Goal: Navigation & Orientation: Understand site structure

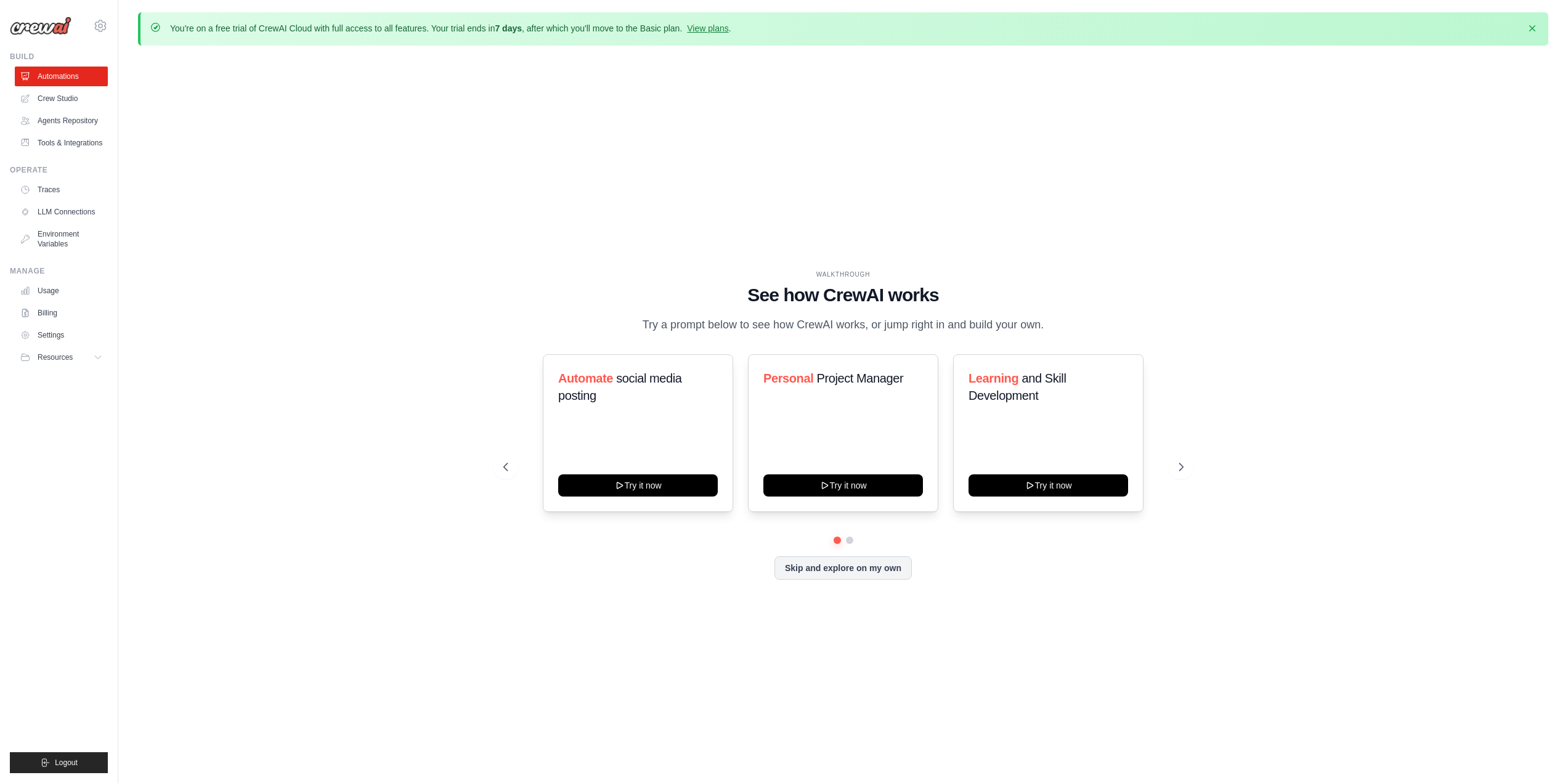
click at [812, 581] on div "WALKTHROUGH See how CrewAI works Try a prompt below to see how CrewAI works, or…" at bounding box center [844, 434] width 710 height 329
click at [809, 566] on button "Skip and explore on my own" at bounding box center [843, 567] width 137 height 24
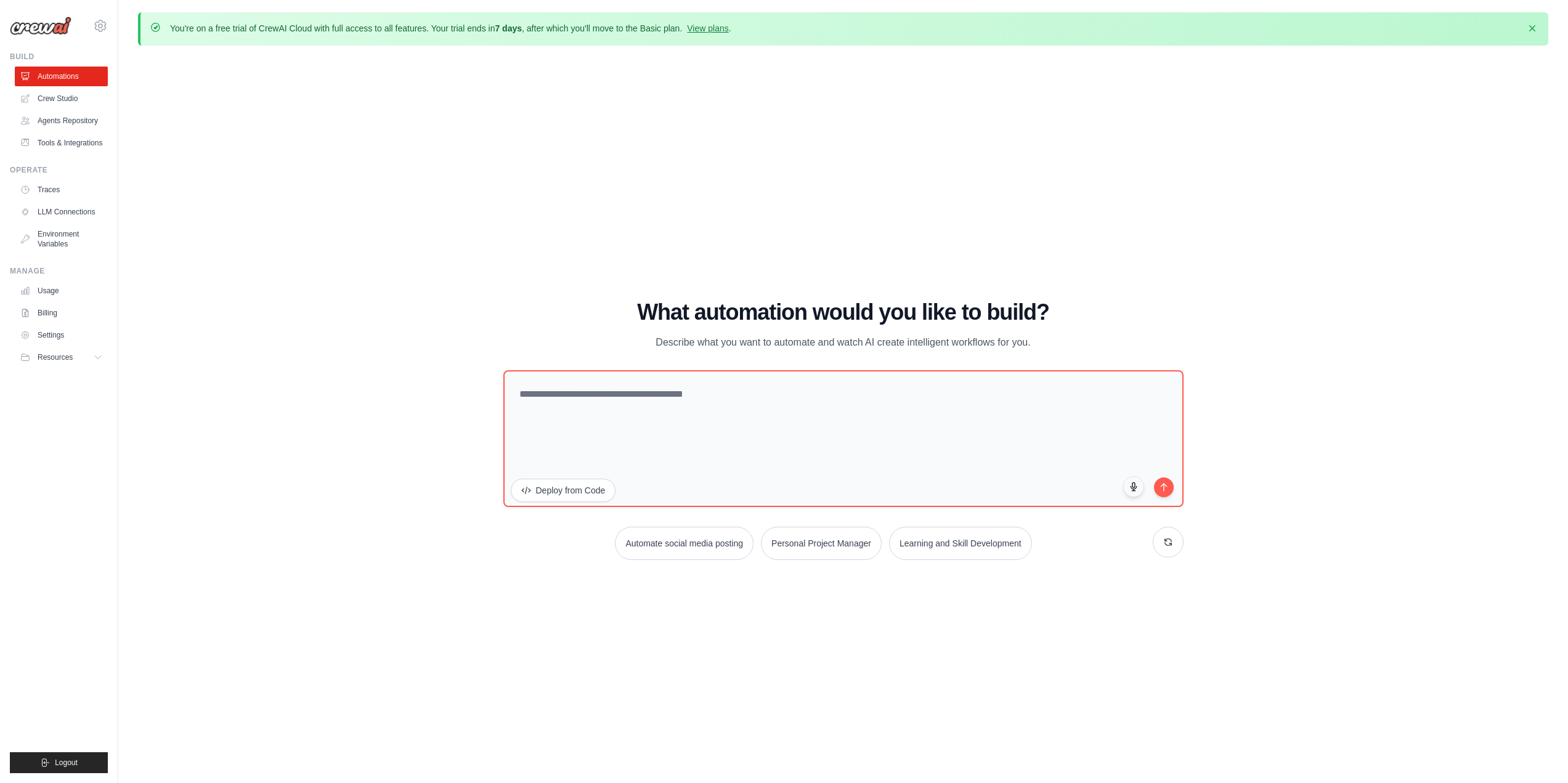
click at [398, 603] on div "WALKTHROUGH See how CrewAI works Try a prompt below to see how CrewAI works, or…" at bounding box center [843, 435] width 1411 height 759
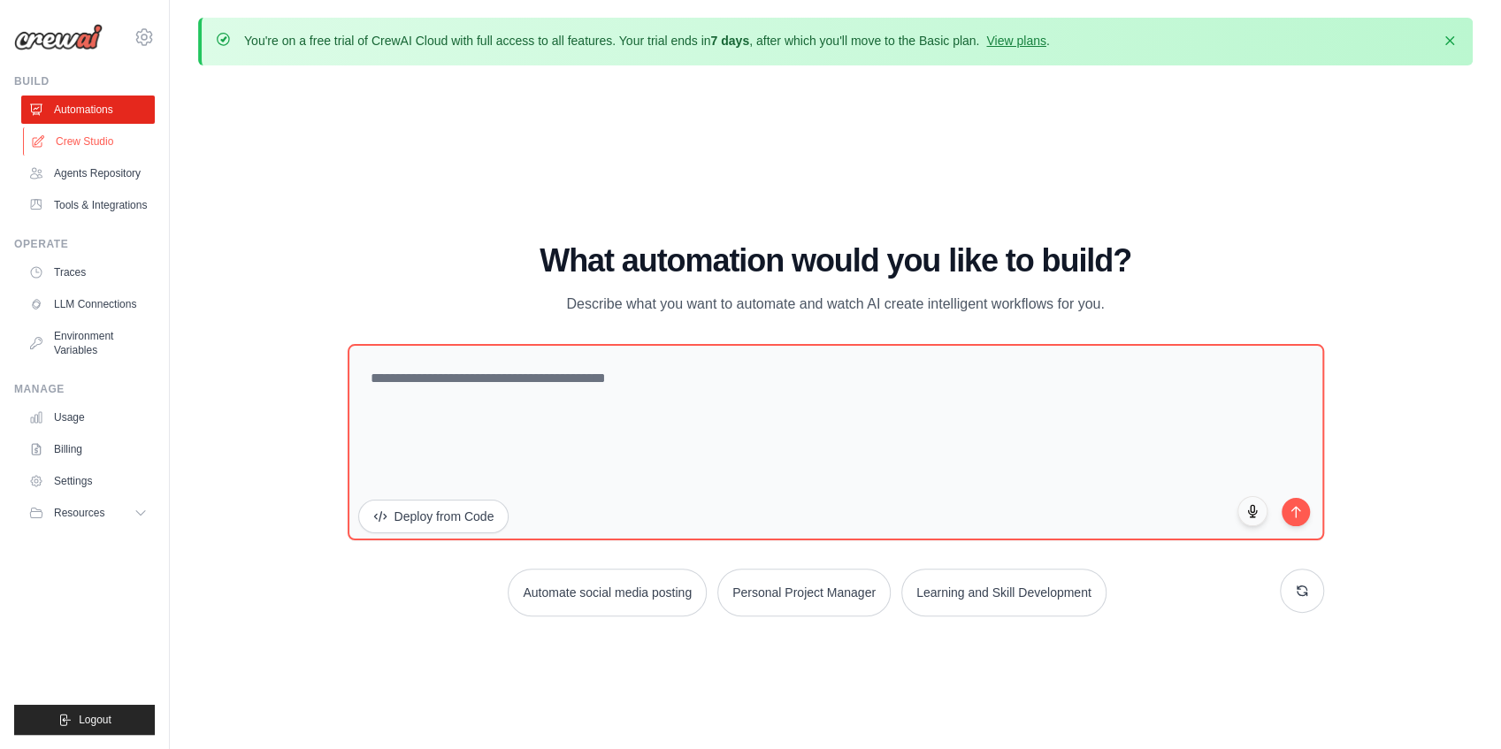
click at [96, 140] on link "Crew Studio" at bounding box center [90, 141] width 134 height 28
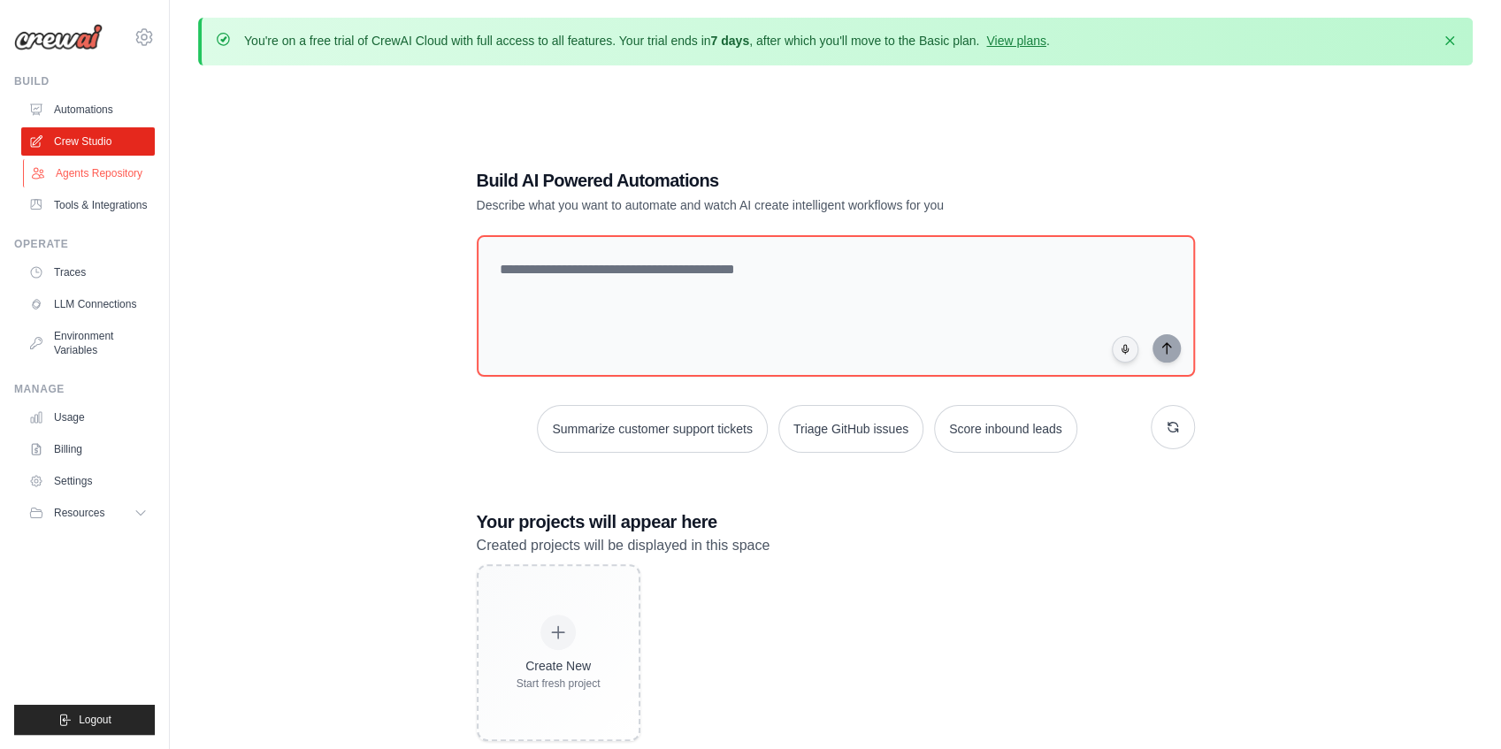
click at [136, 173] on link "Agents Repository" at bounding box center [90, 173] width 134 height 28
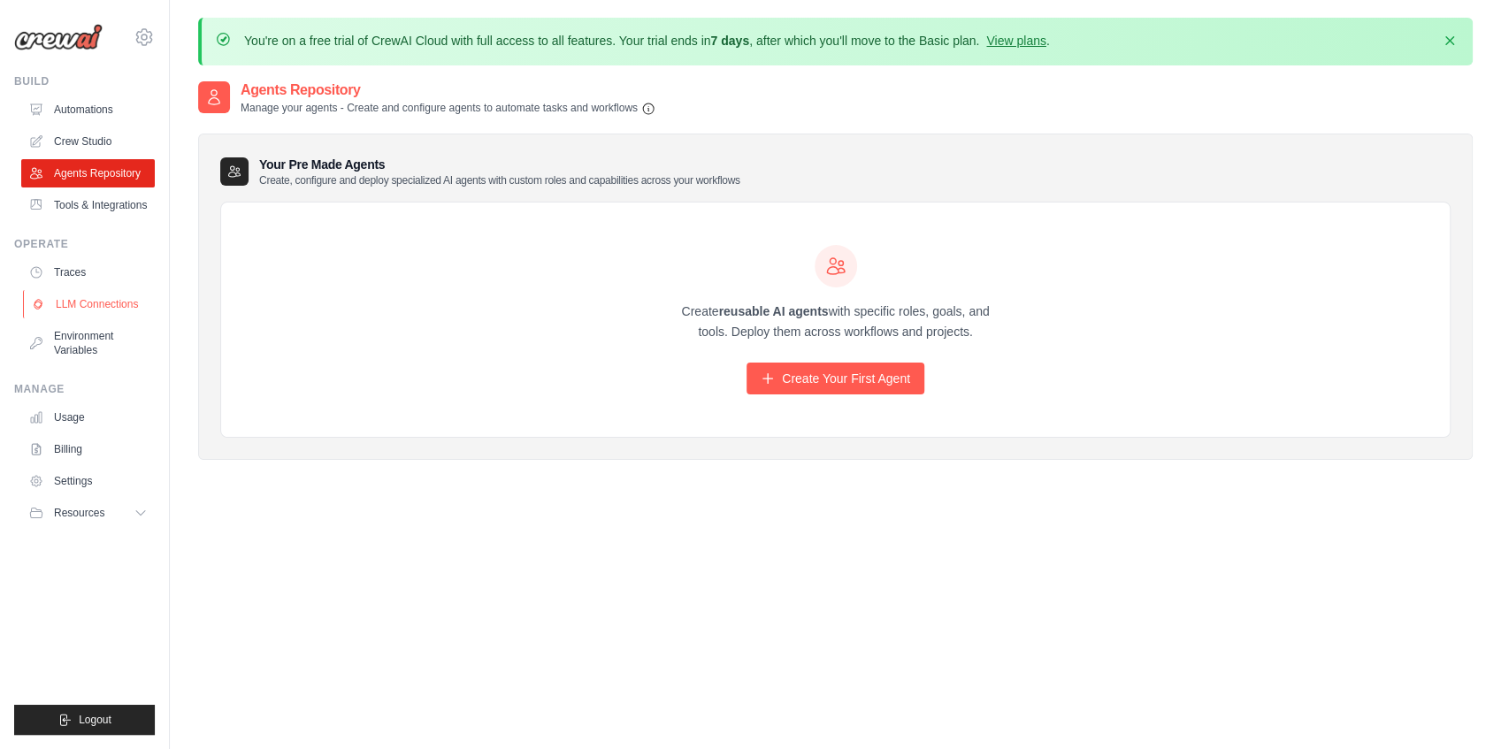
click at [120, 310] on link "LLM Connections" at bounding box center [90, 304] width 134 height 28
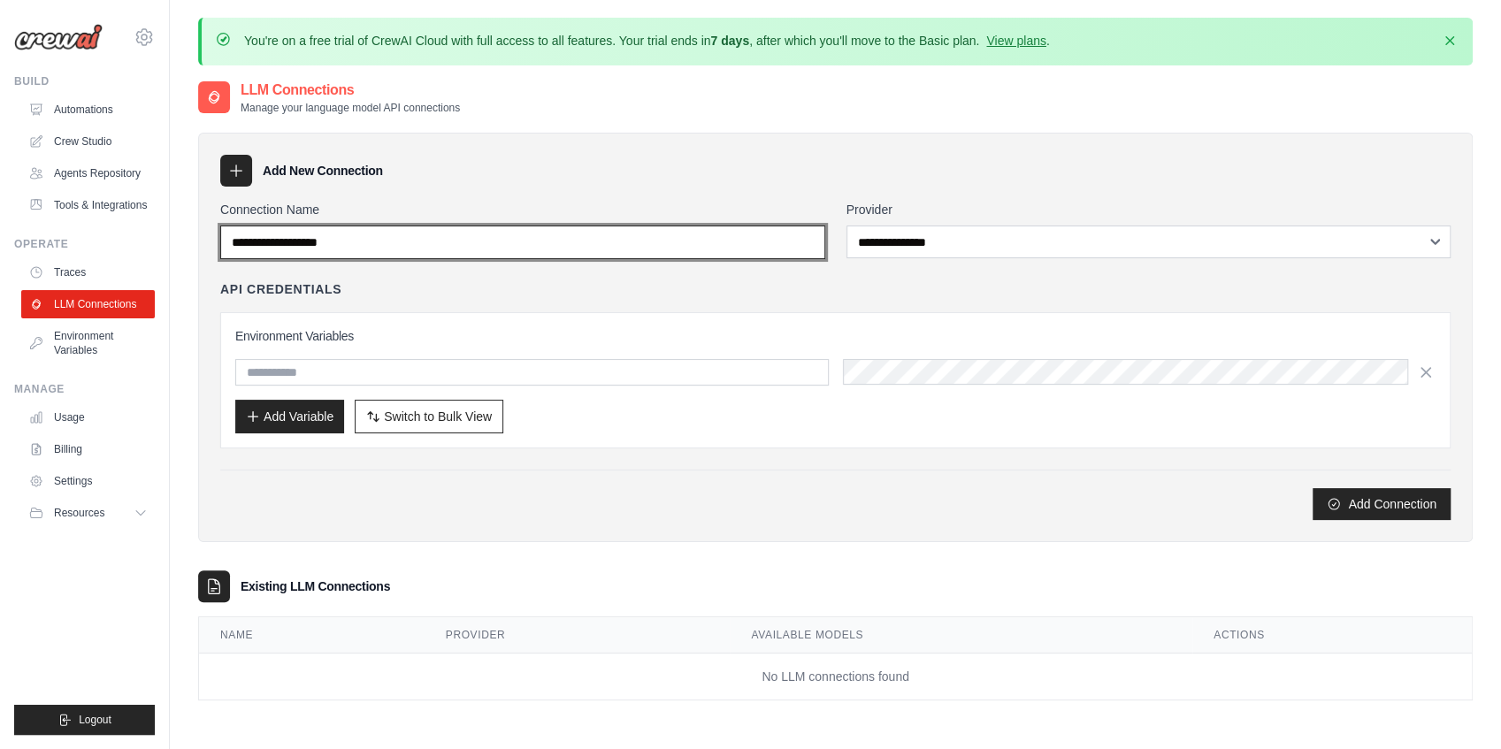
click at [335, 243] on input "Connection Name" at bounding box center [522, 243] width 605 height 34
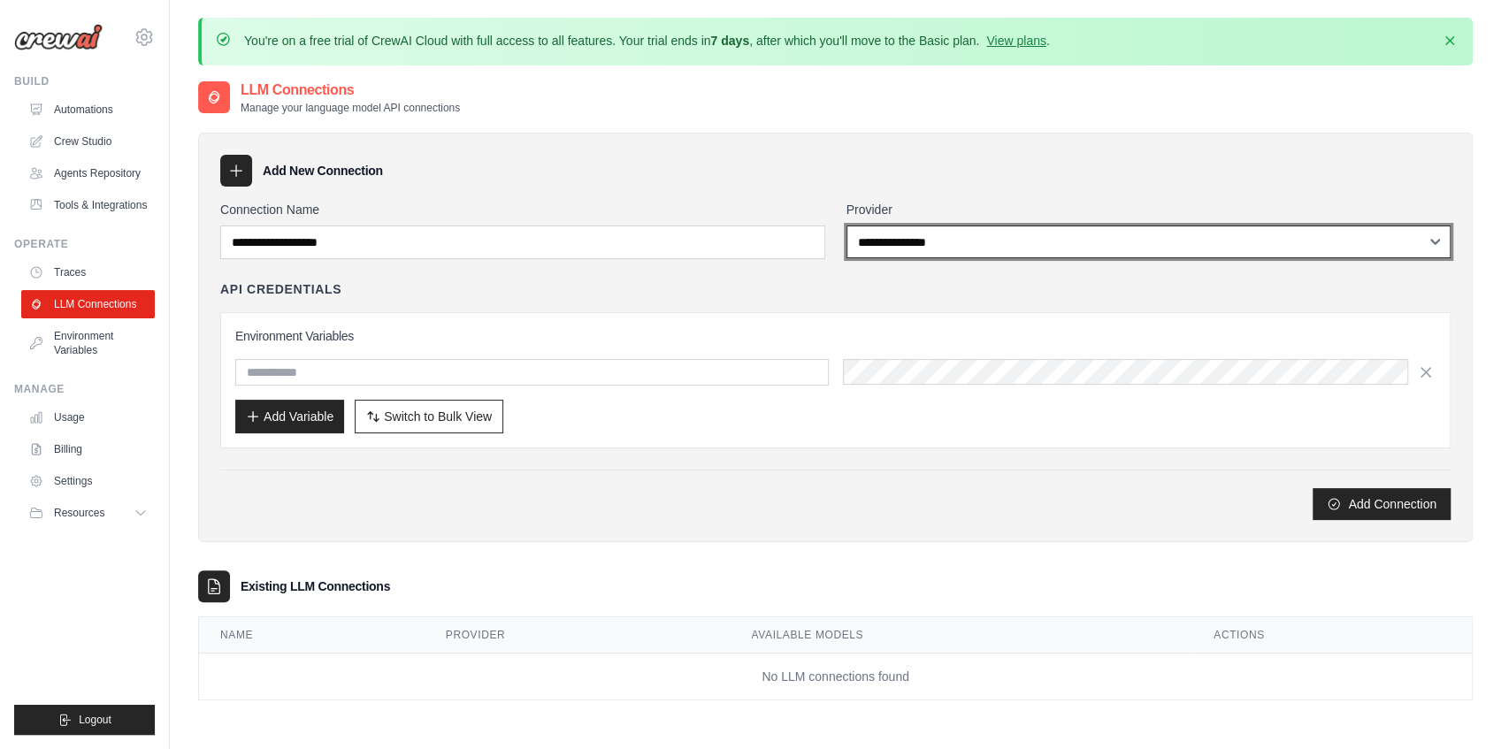
click at [937, 248] on select "**********" at bounding box center [1149, 242] width 605 height 33
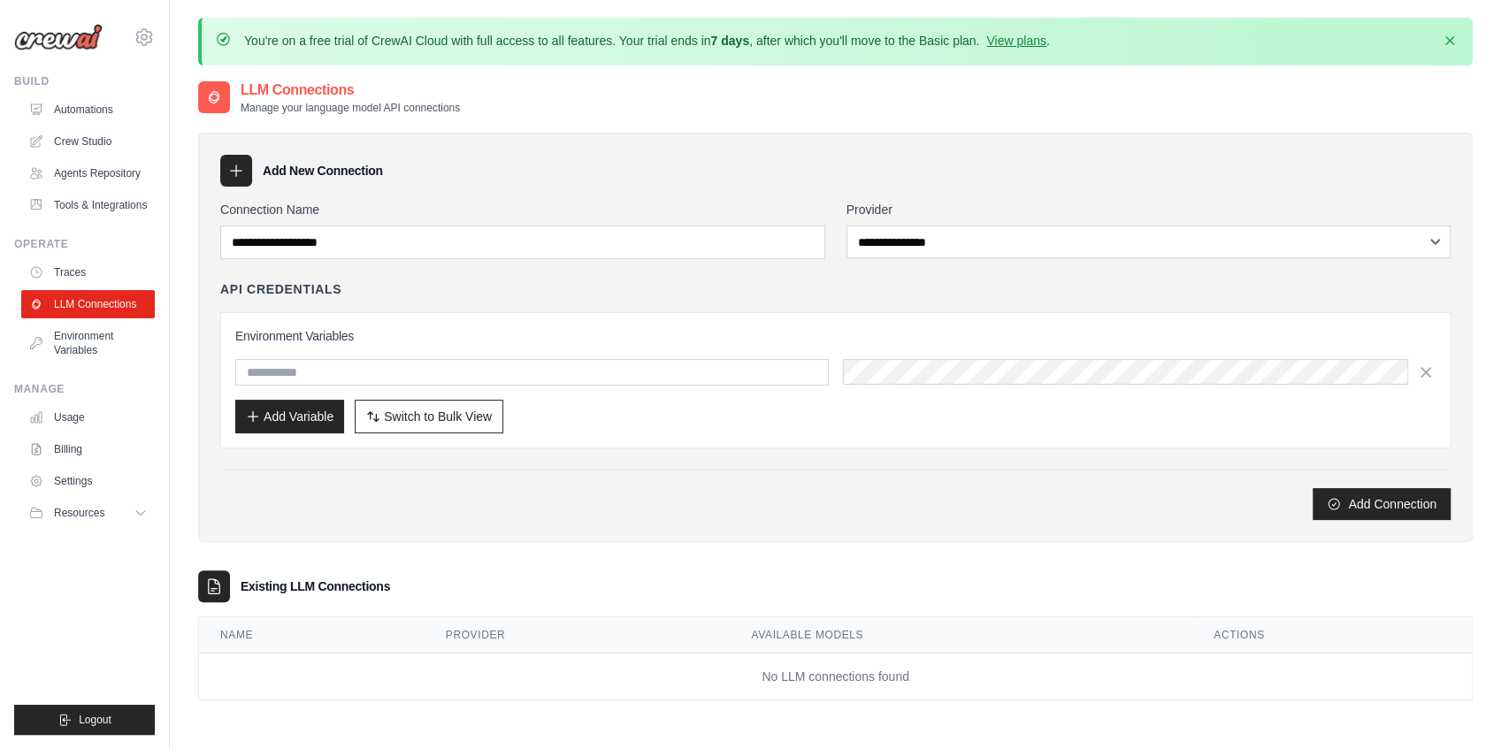
click at [646, 302] on div "API Credentials Environment Variables Add Variable Switch to Bulk View Switch t…" at bounding box center [835, 364] width 1231 height 168
click at [95, 117] on link "Automations" at bounding box center [90, 110] width 134 height 28
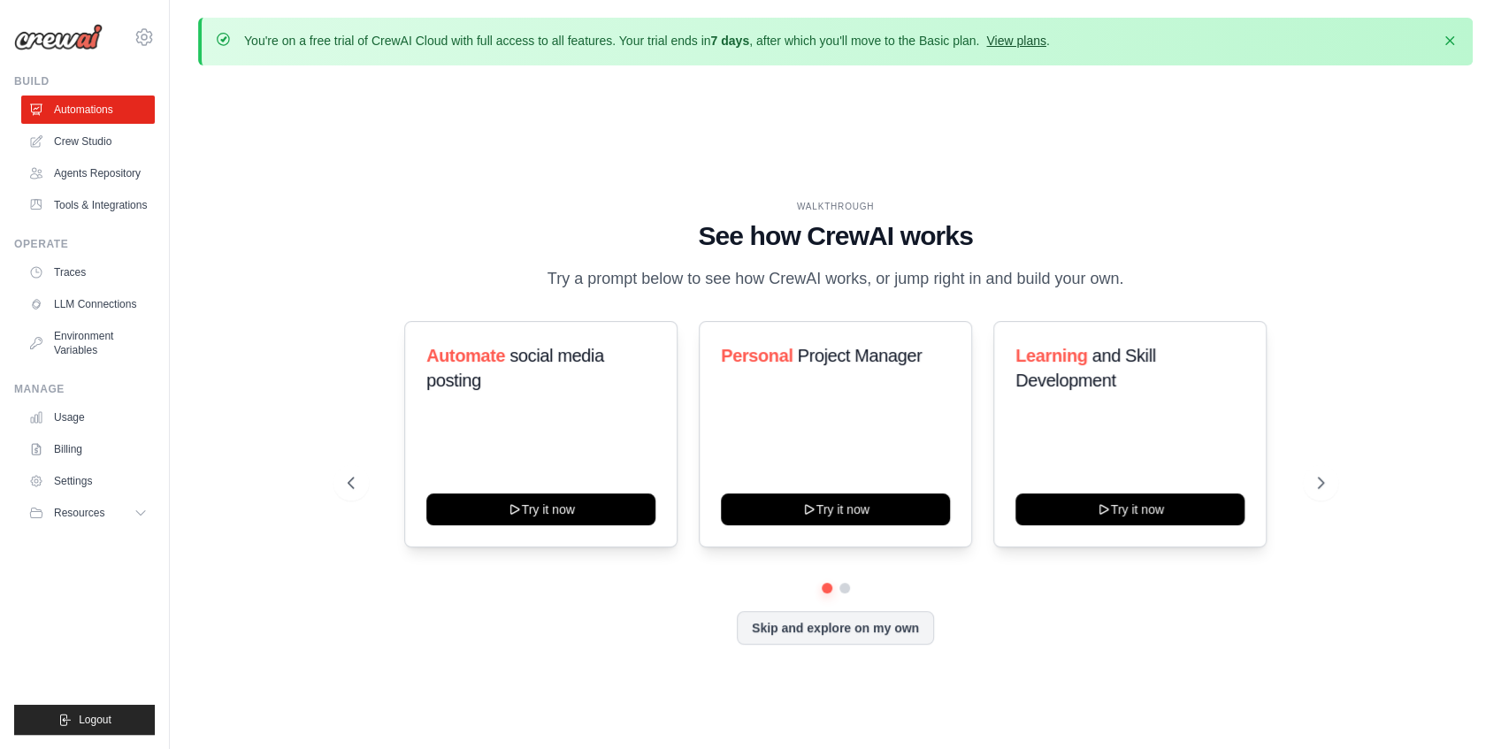
click at [1014, 42] on link "View plans" at bounding box center [1015, 41] width 59 height 14
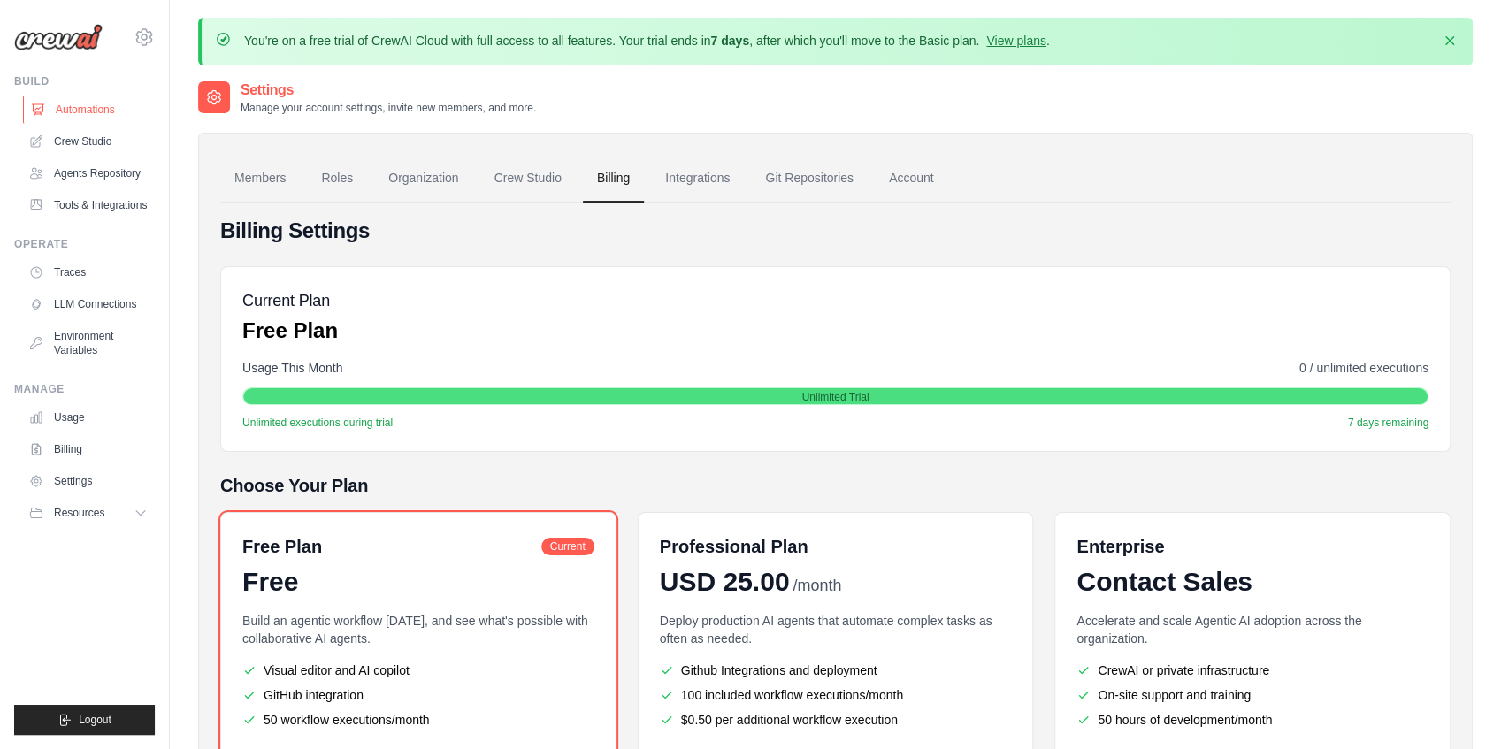
click at [100, 112] on link "Automations" at bounding box center [90, 110] width 134 height 28
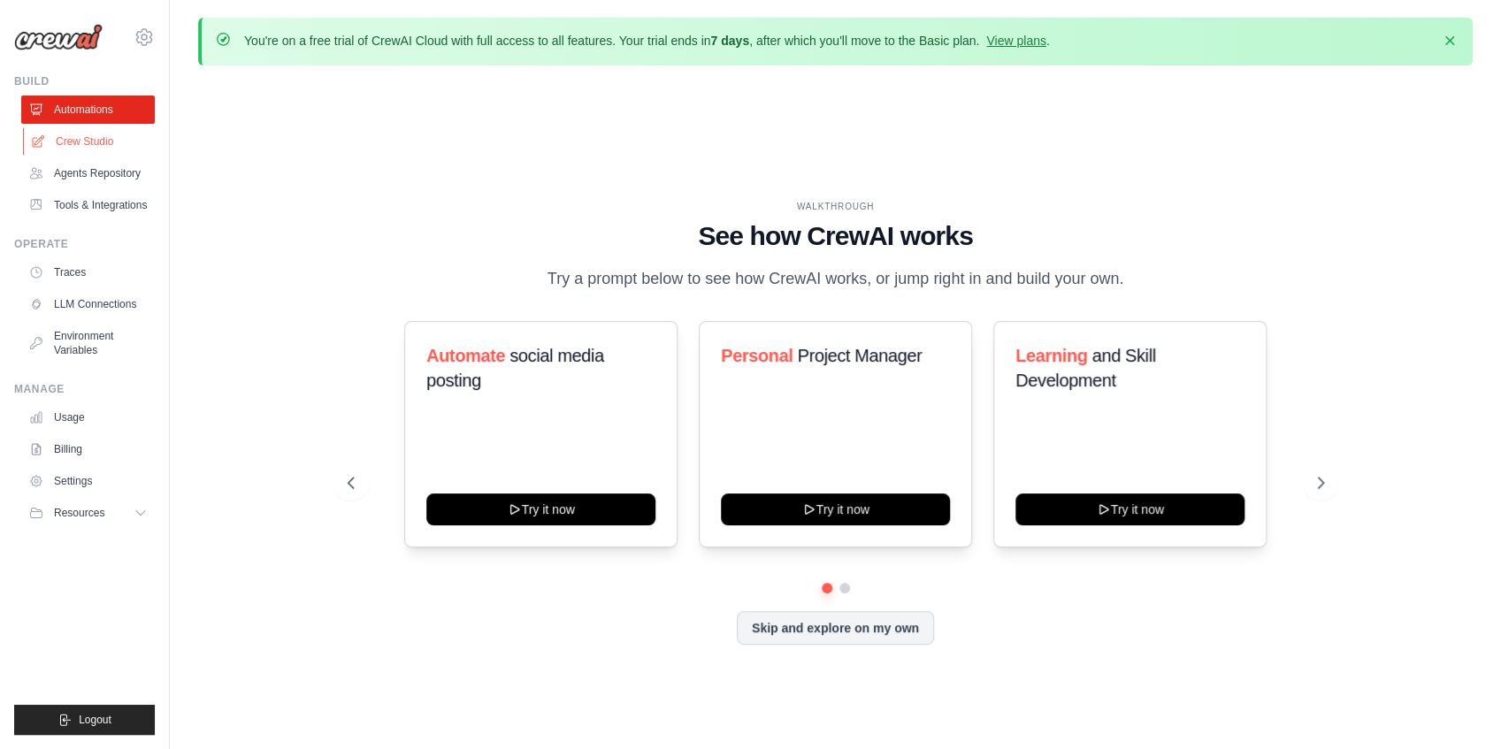
click at [92, 140] on link "Crew Studio" at bounding box center [90, 141] width 134 height 28
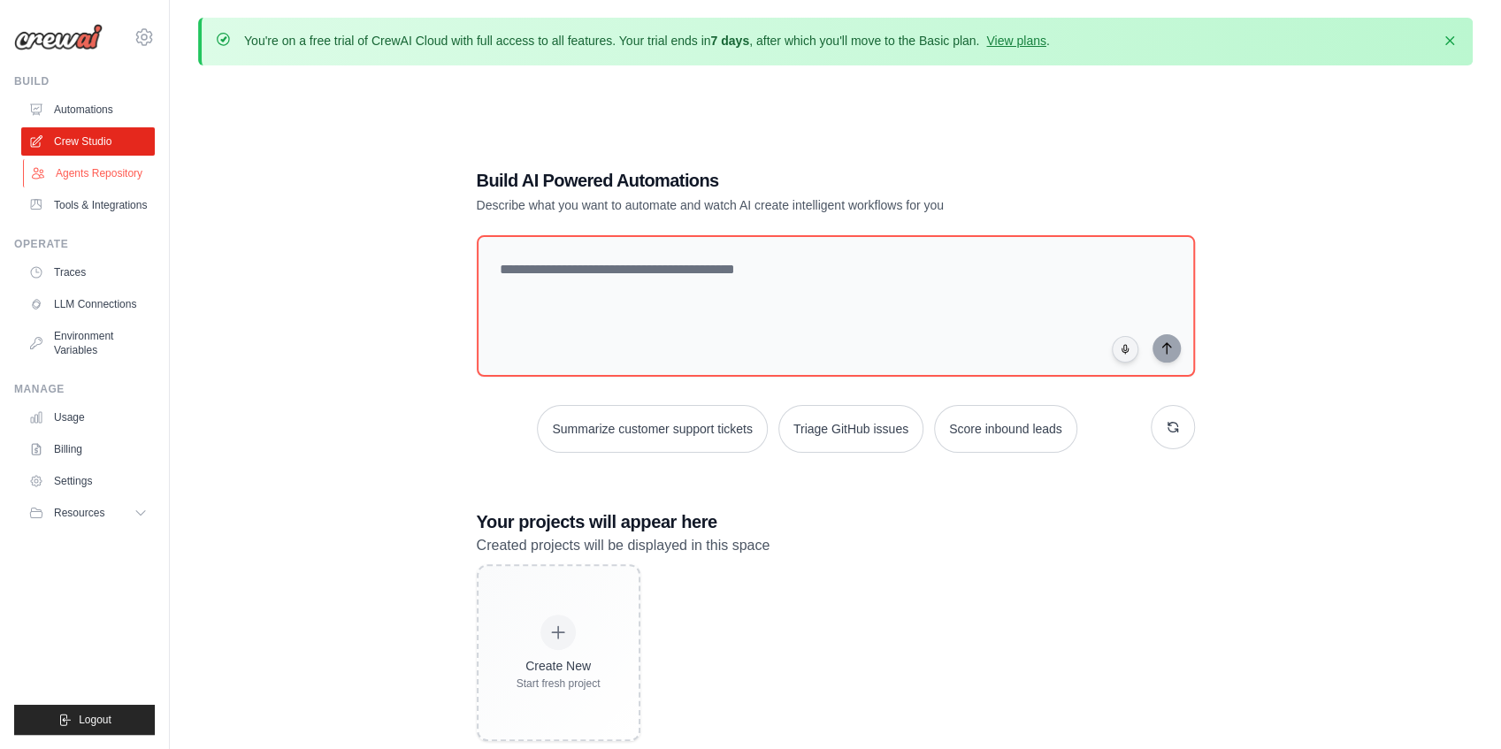
click at [65, 175] on link "Agents Repository" at bounding box center [90, 173] width 134 height 28
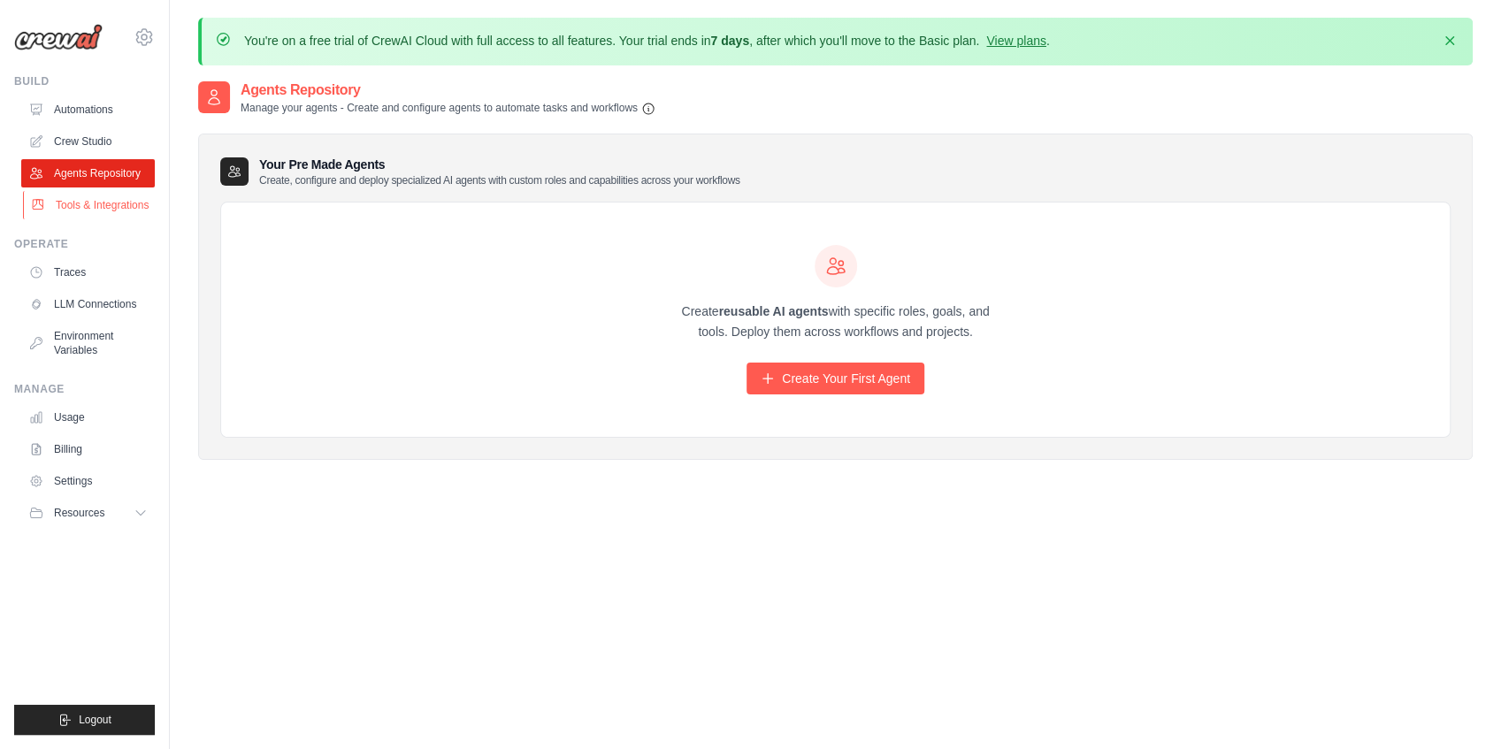
click at [58, 209] on link "Tools & Integrations" at bounding box center [90, 205] width 134 height 28
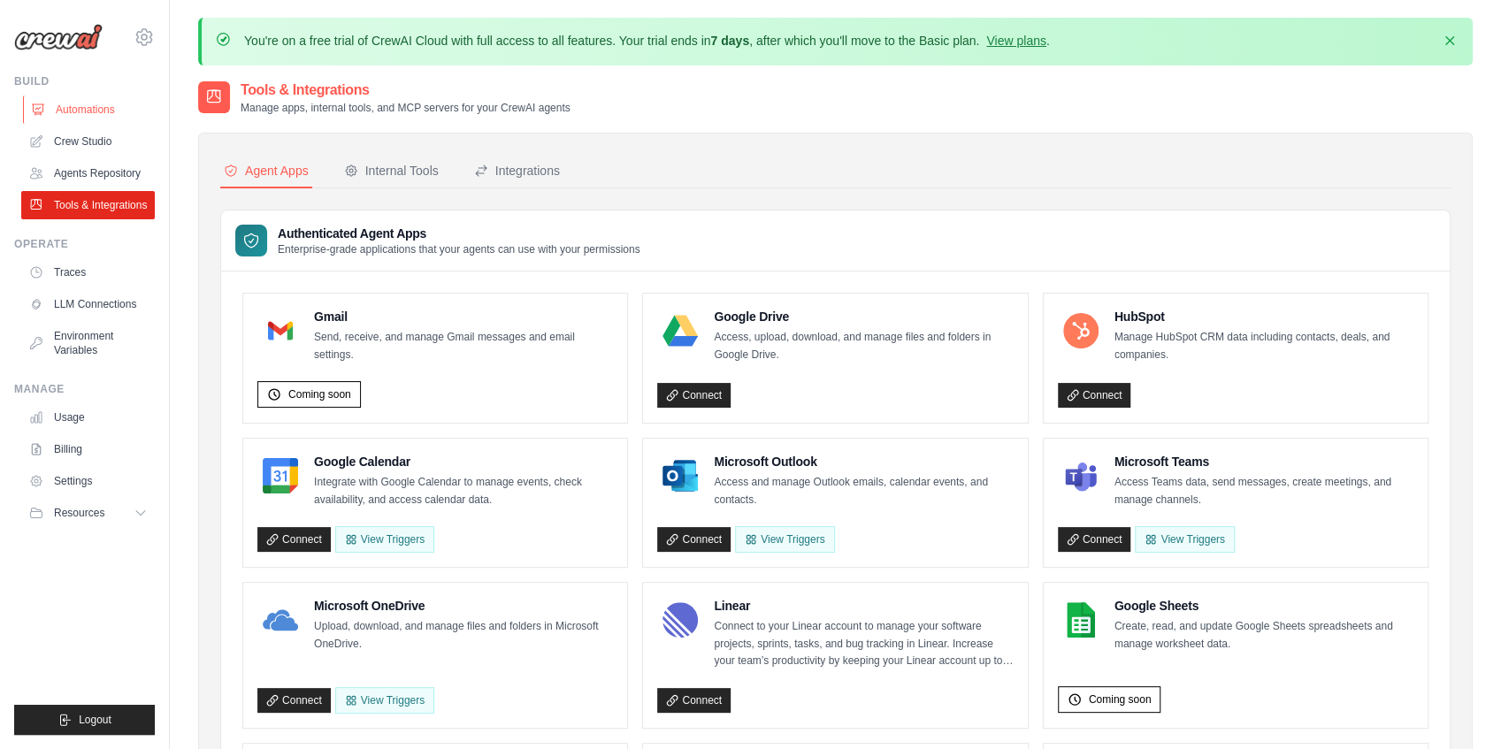
click at [95, 113] on link "Automations" at bounding box center [90, 110] width 134 height 28
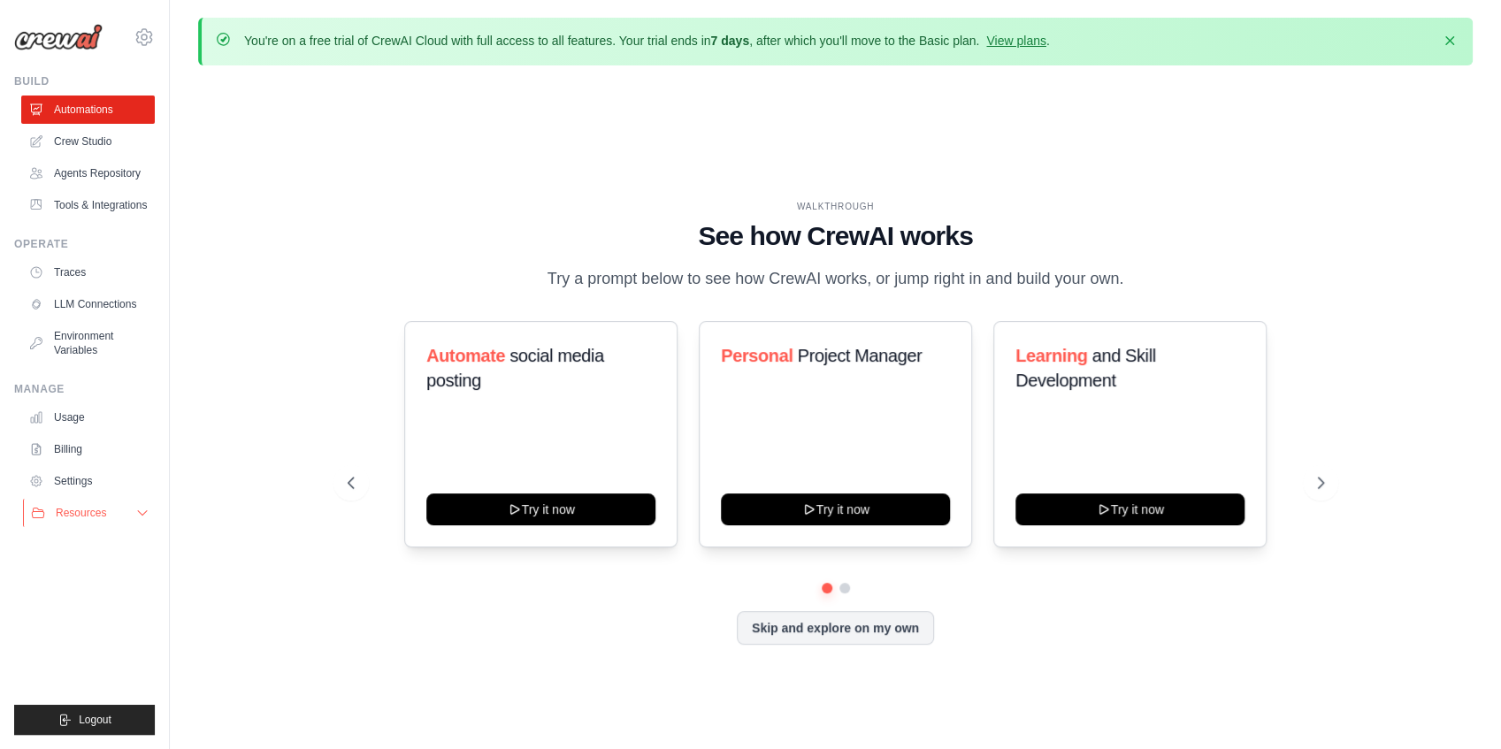
click at [122, 517] on button "Resources" at bounding box center [90, 513] width 134 height 28
click at [104, 632] on span "Video Tutorials" at bounding box center [98, 628] width 70 height 14
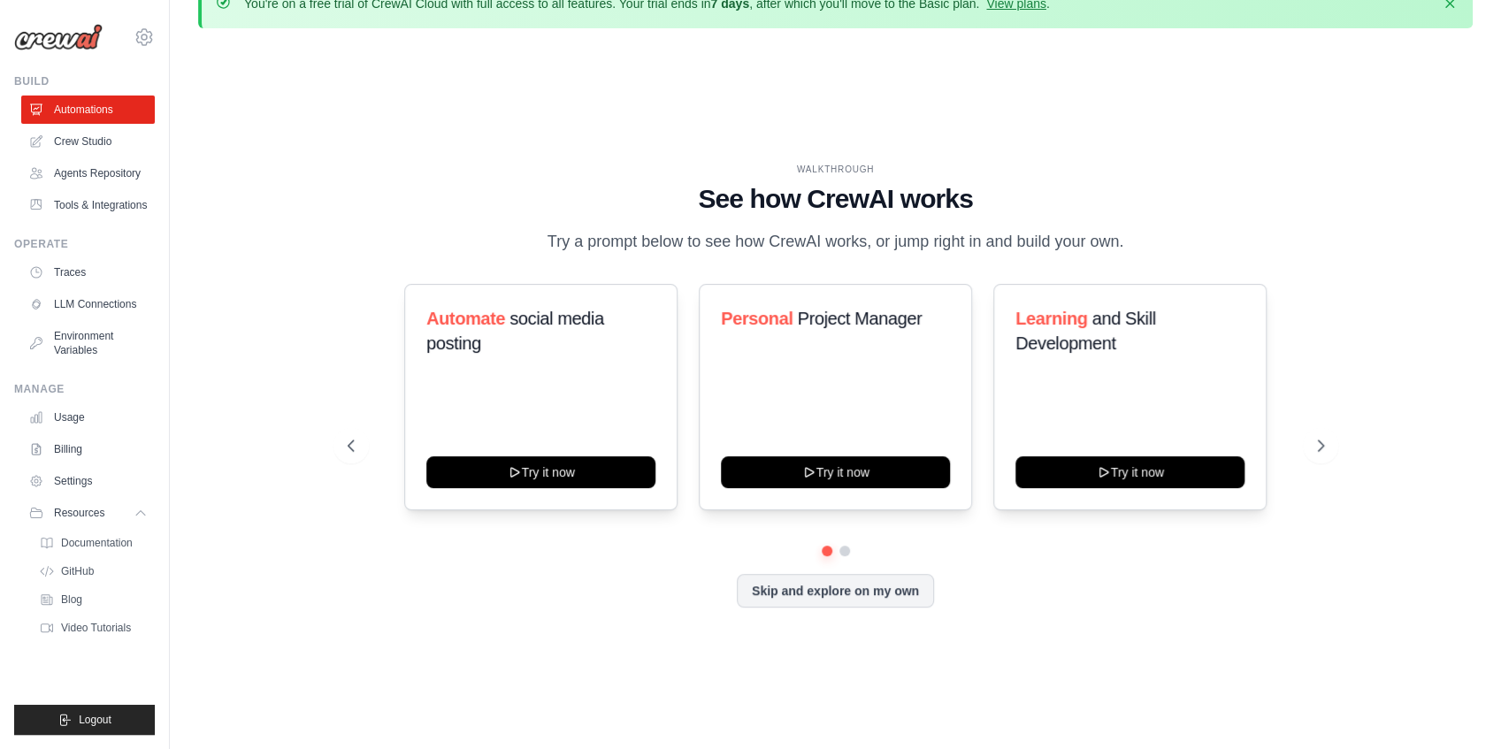
scroll to position [58, 0]
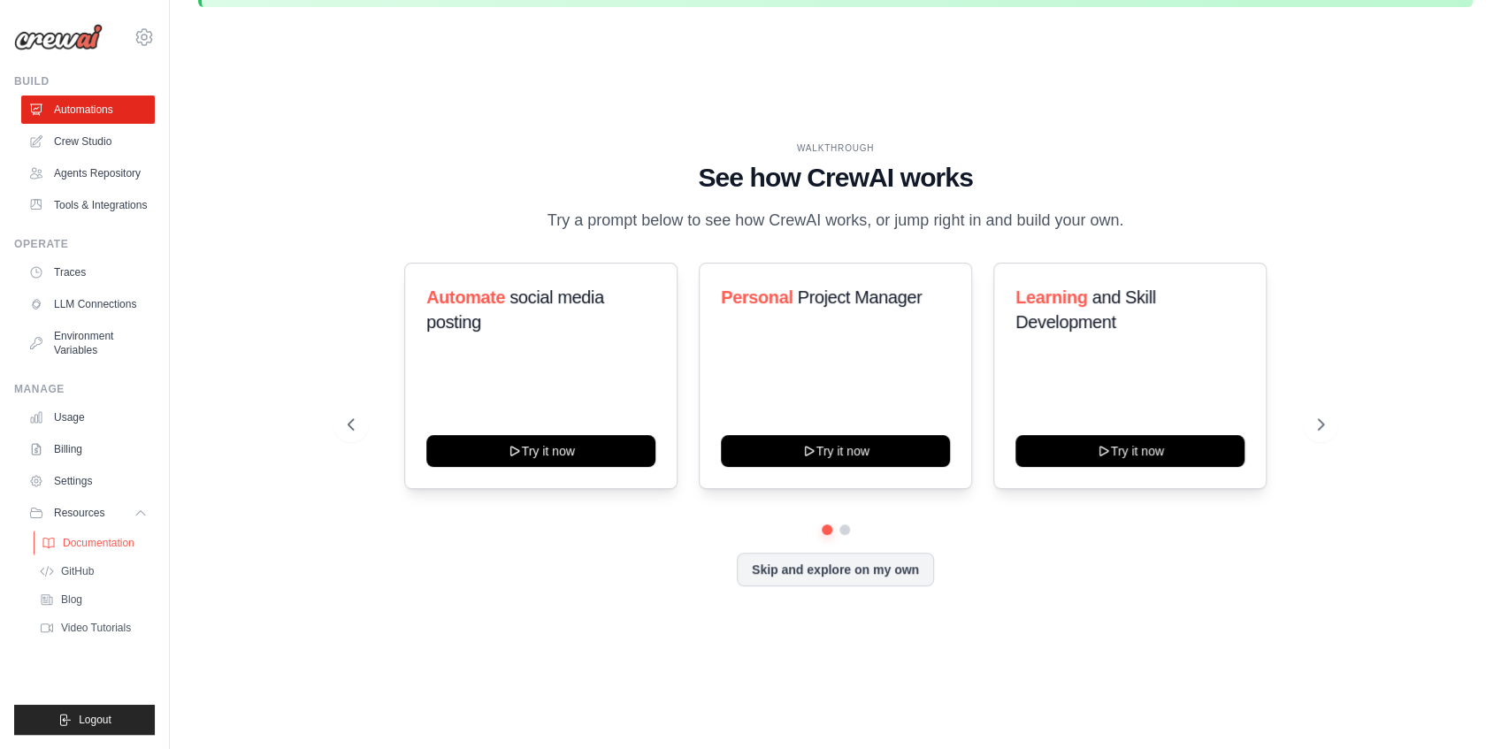
click at [110, 545] on span "Documentation" at bounding box center [99, 543] width 72 height 14
click at [61, 412] on link "Usage" at bounding box center [90, 417] width 134 height 28
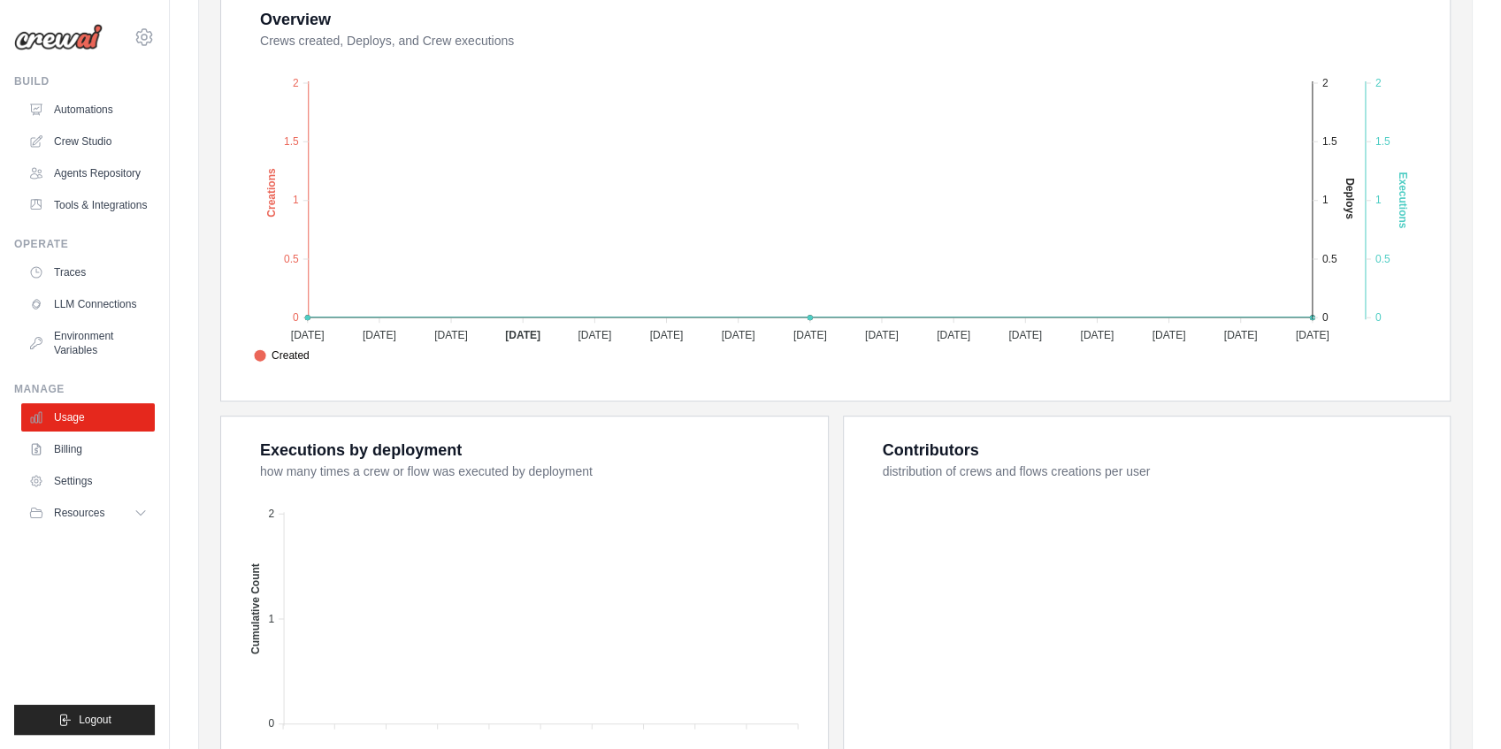
scroll to position [591, 0]
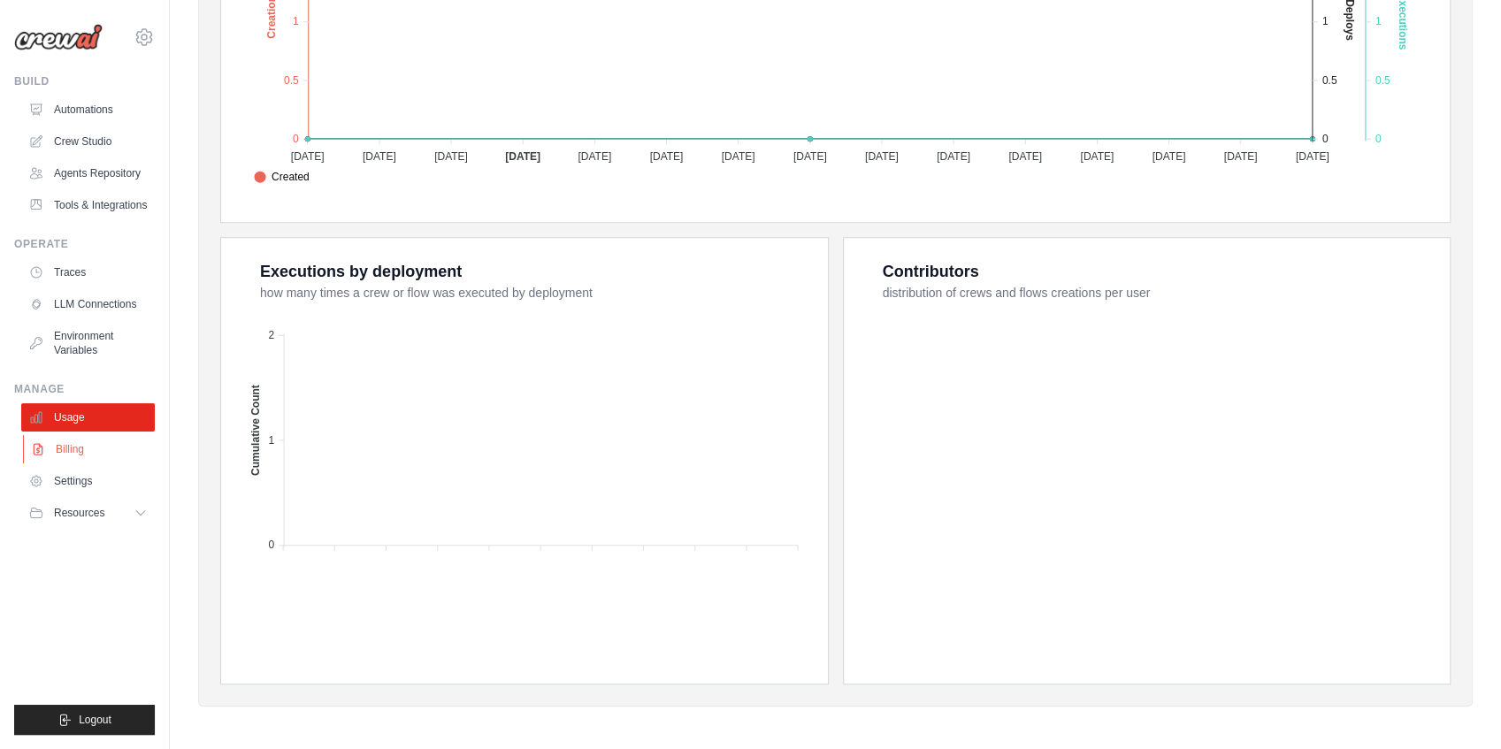
click at [105, 448] on link "Billing" at bounding box center [90, 449] width 134 height 28
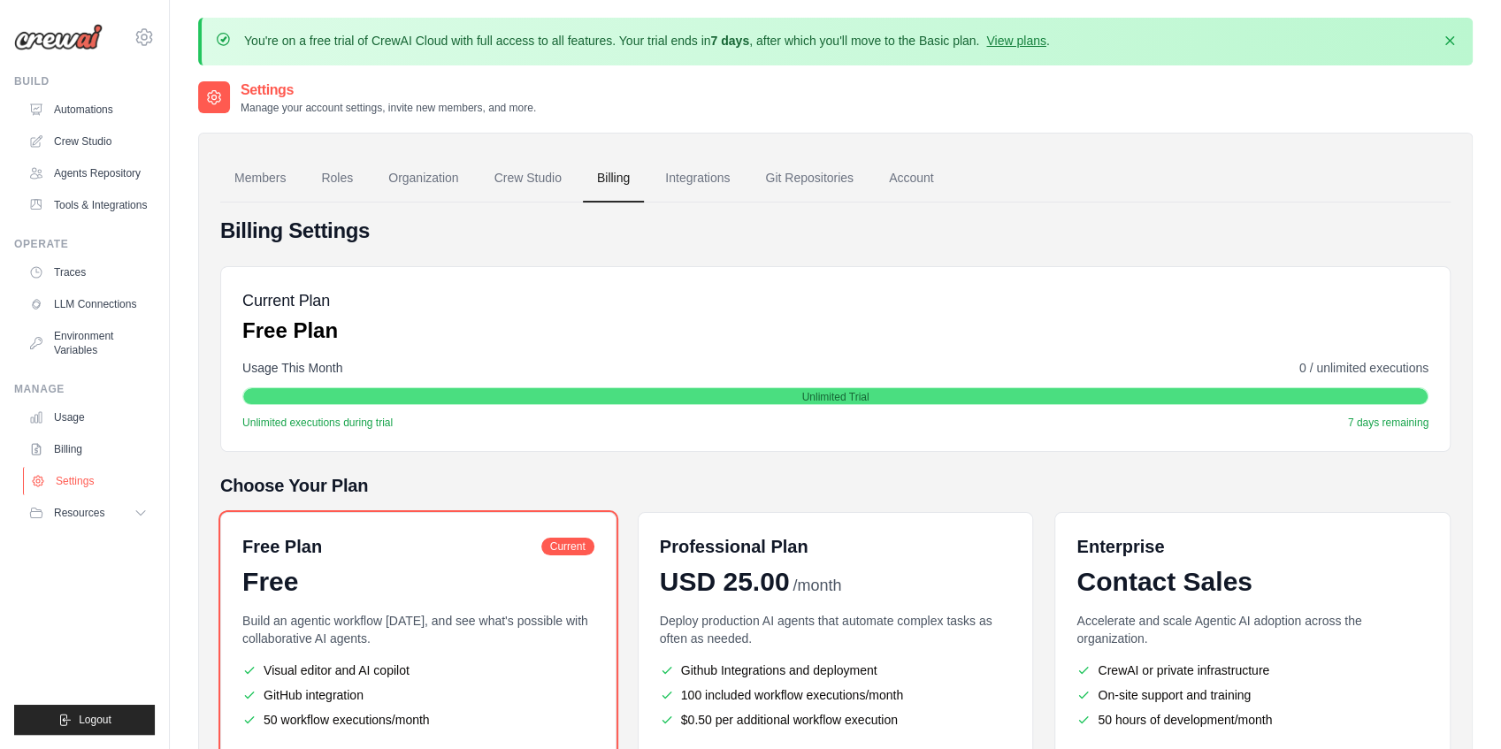
click at [87, 486] on link "Settings" at bounding box center [90, 481] width 134 height 28
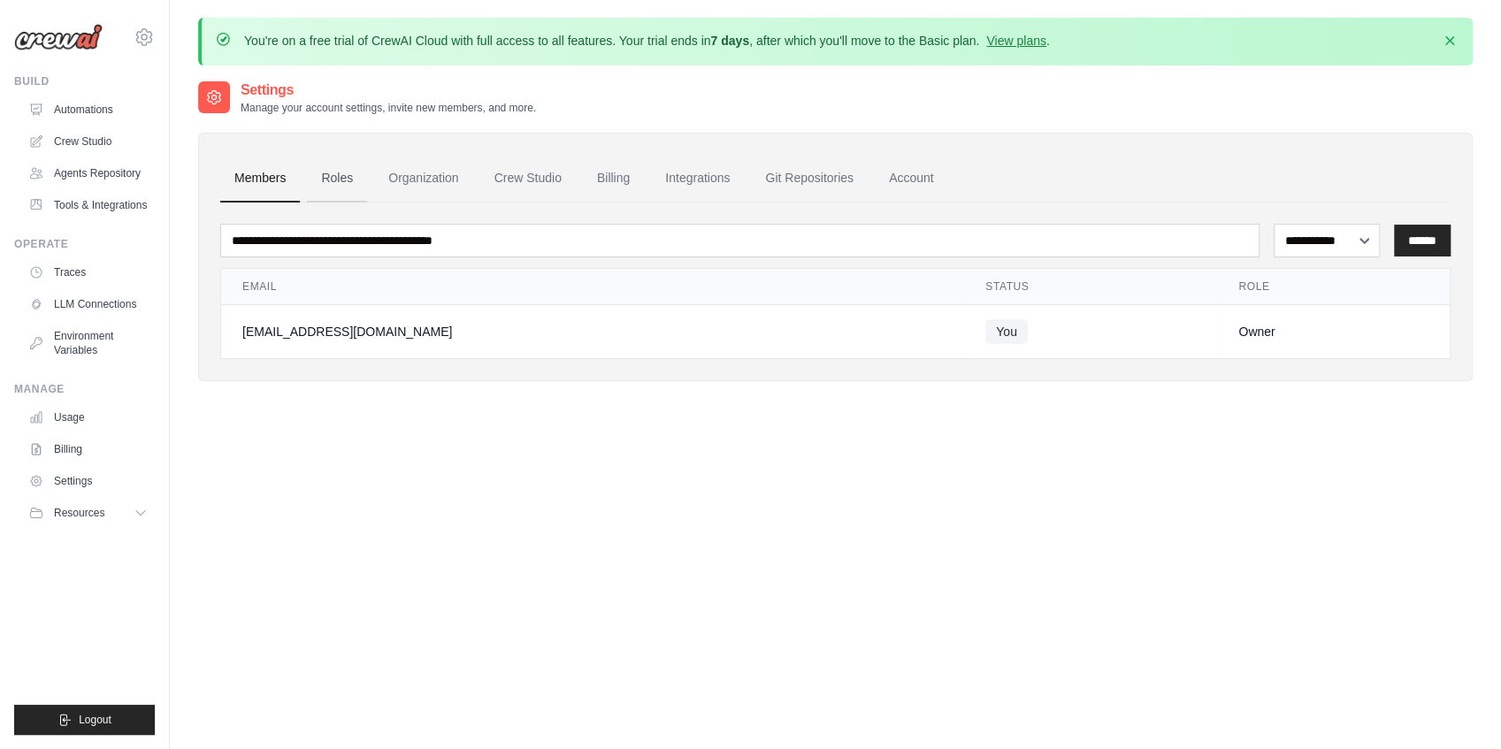
click at [349, 186] on link "Roles" at bounding box center [337, 179] width 60 height 48
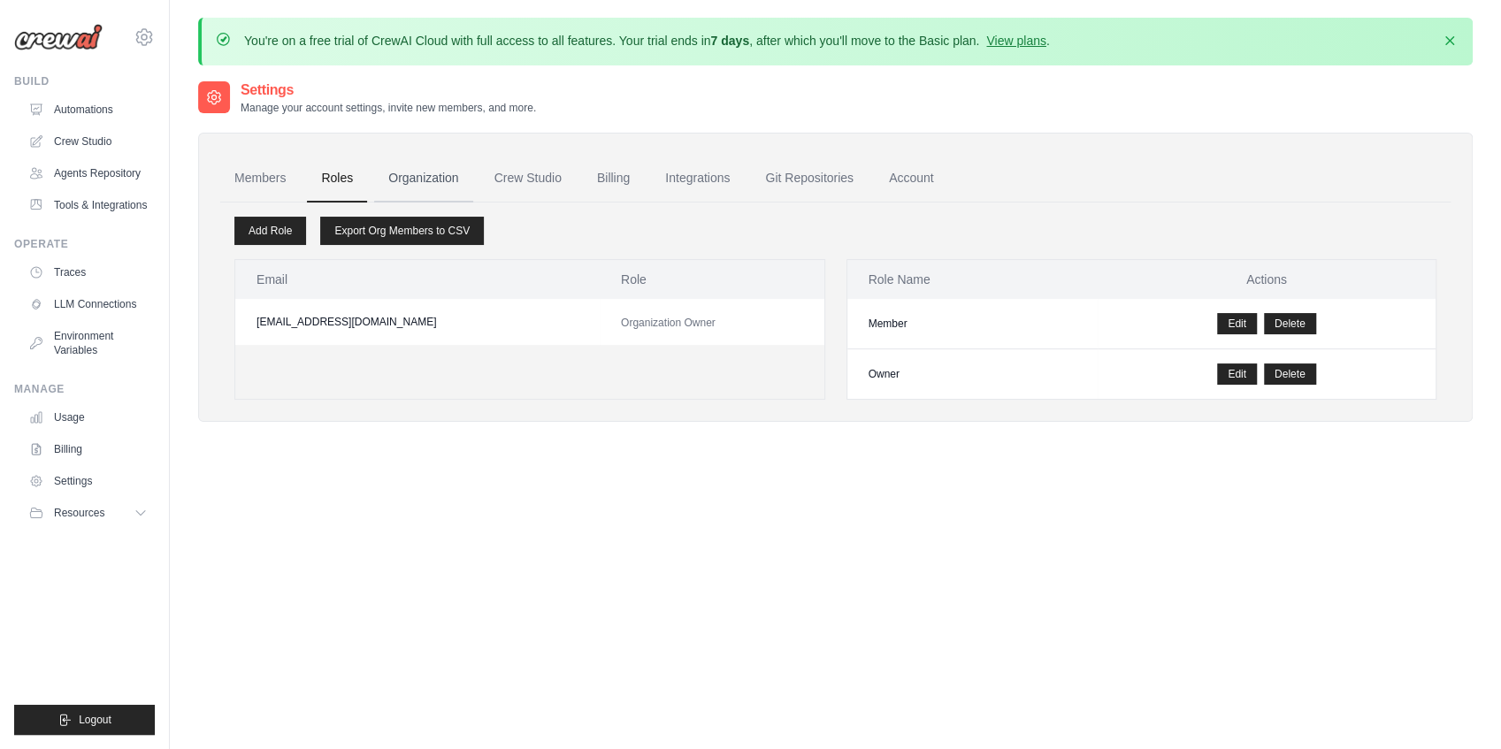
click at [397, 195] on link "Organization" at bounding box center [423, 179] width 98 height 48
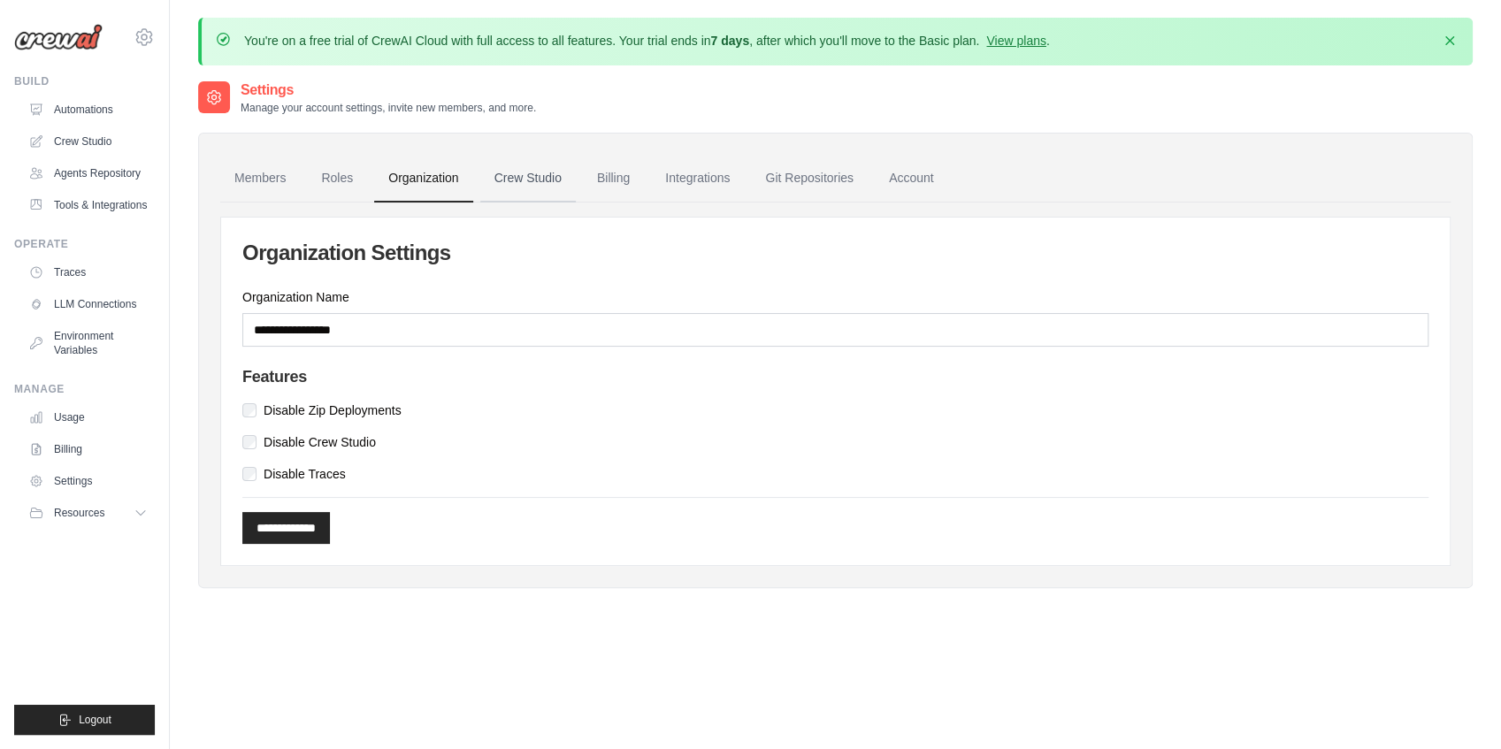
click at [571, 189] on link "Crew Studio" at bounding box center [528, 179] width 96 height 48
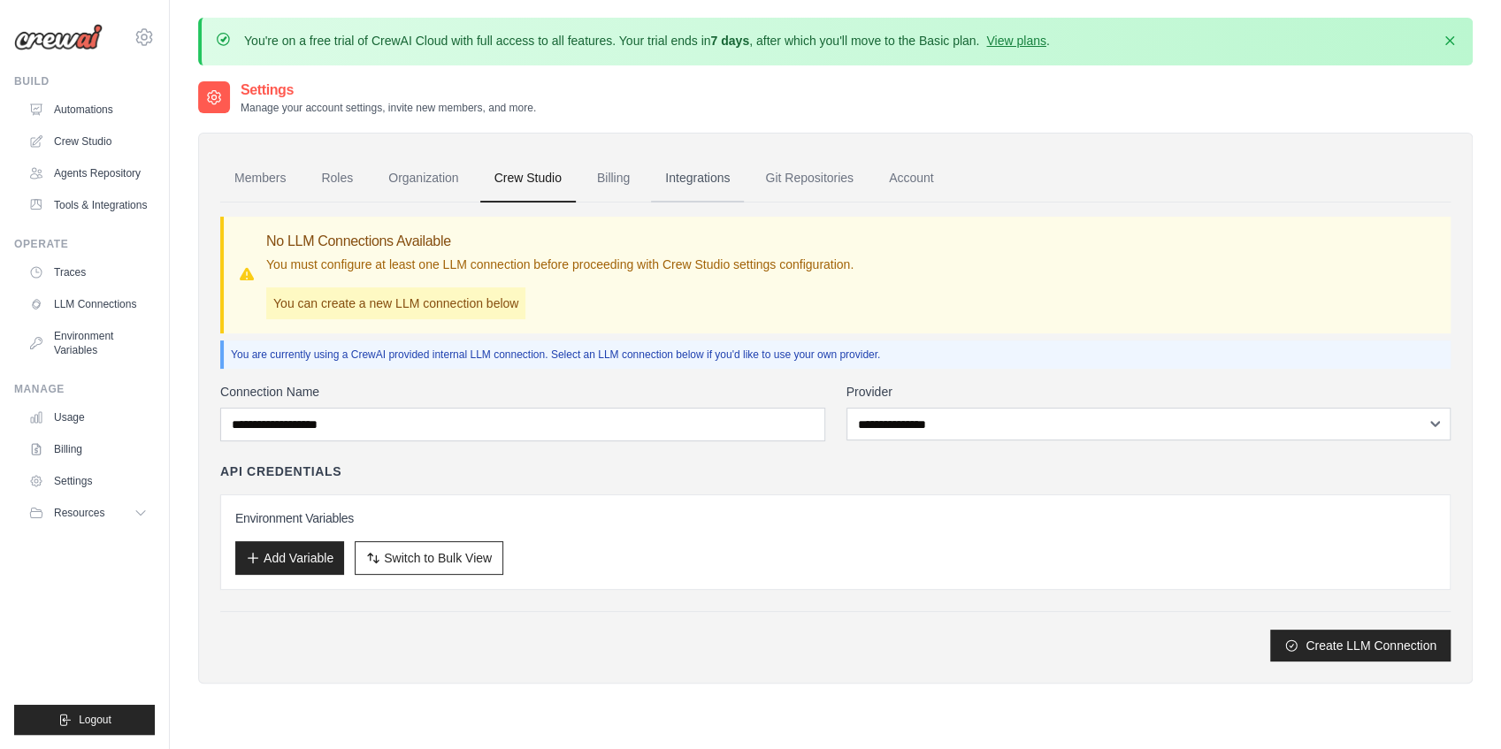
click at [668, 184] on link "Integrations" at bounding box center [697, 179] width 93 height 48
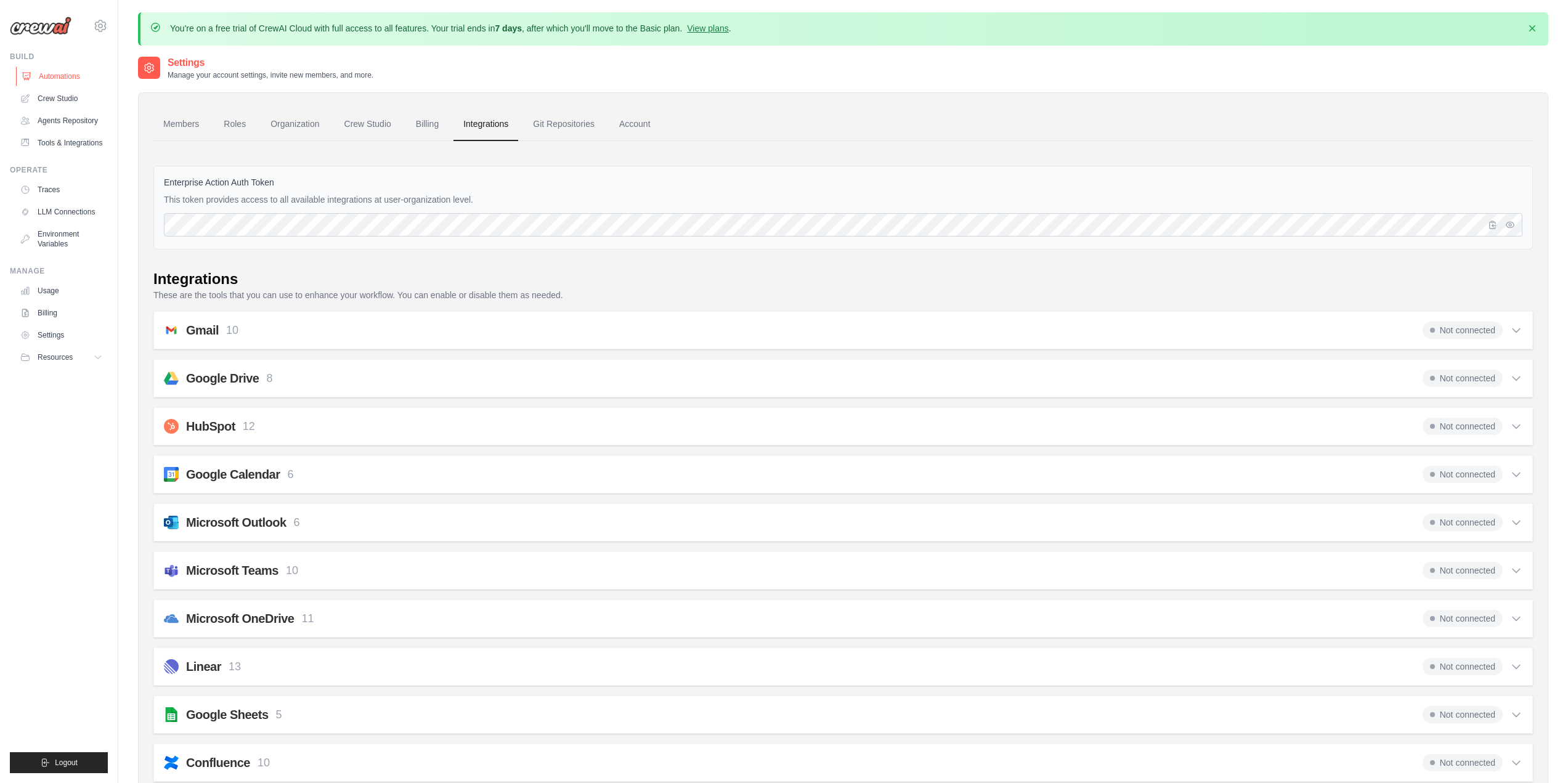
click at [68, 72] on link "Automations" at bounding box center [63, 77] width 93 height 20
